Goal: Find specific page/section: Find specific page/section

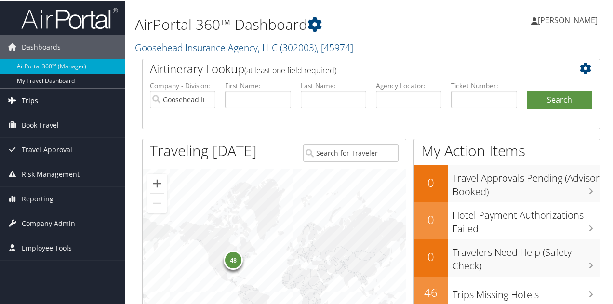
click at [71, 103] on link "Trips" at bounding box center [62, 100] width 125 height 24
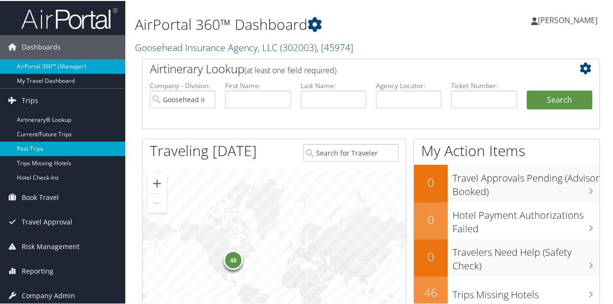
click at [40, 144] on link "Past Trips" at bounding box center [62, 148] width 125 height 14
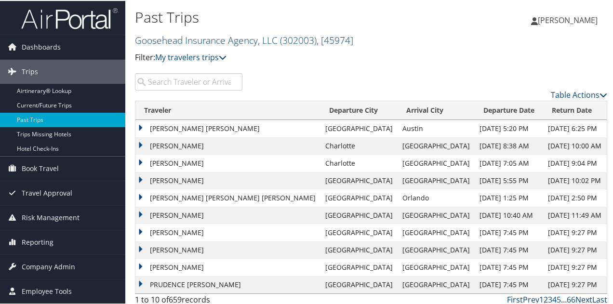
click at [194, 82] on input "search" at bounding box center [188, 80] width 107 height 17
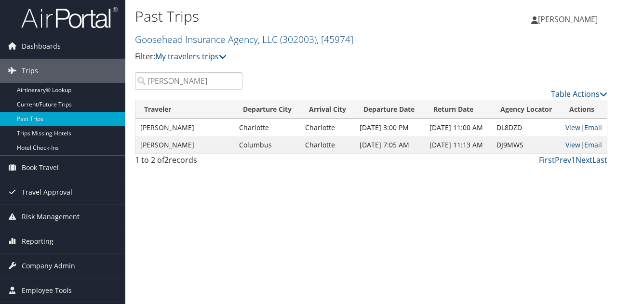
click at [157, 127] on td "JACOB FERRITTO" at bounding box center [184, 127] width 99 height 17
click at [570, 128] on link "View" at bounding box center [572, 127] width 15 height 9
click at [209, 79] on input "ferritto" at bounding box center [188, 80] width 107 height 17
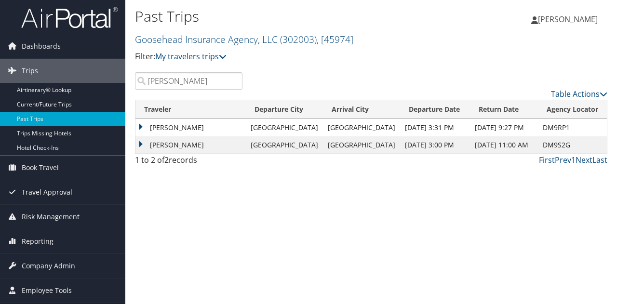
click at [145, 145] on td "GABRIELLA SCHMELZLE" at bounding box center [190, 144] width 110 height 17
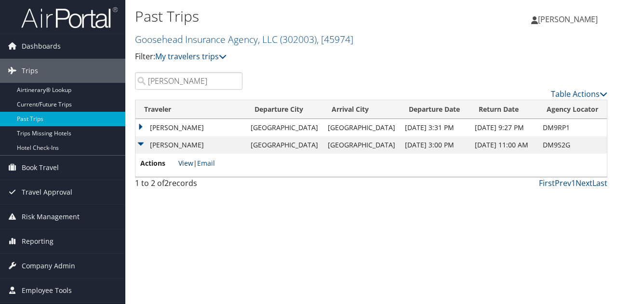
click at [187, 164] on link "View" at bounding box center [185, 163] width 15 height 9
click at [166, 80] on input "schmelzle" at bounding box center [188, 80] width 107 height 17
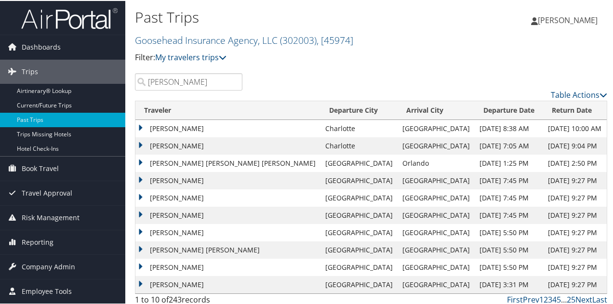
type input "brooke"
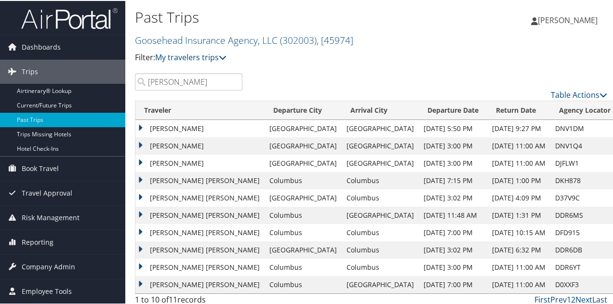
click at [139, 143] on td "BROOKE SCHIFFBAUER" at bounding box center [199, 144] width 129 height 17
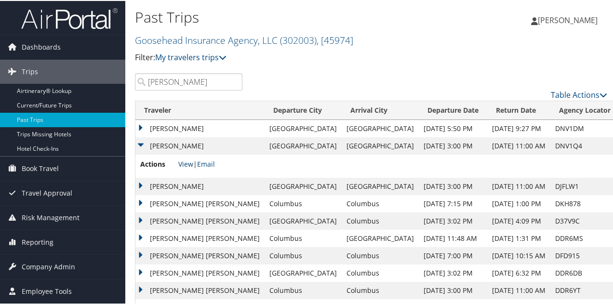
click at [181, 162] on link "View" at bounding box center [185, 163] width 15 height 9
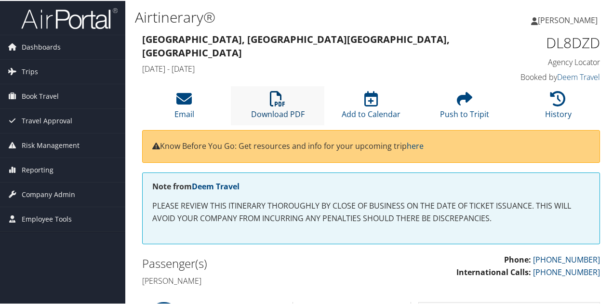
click at [270, 103] on icon at bounding box center [277, 97] width 15 height 15
click at [262, 101] on li "Download PDF" at bounding box center [277, 104] width 93 height 39
